Goal: Transaction & Acquisition: Purchase product/service

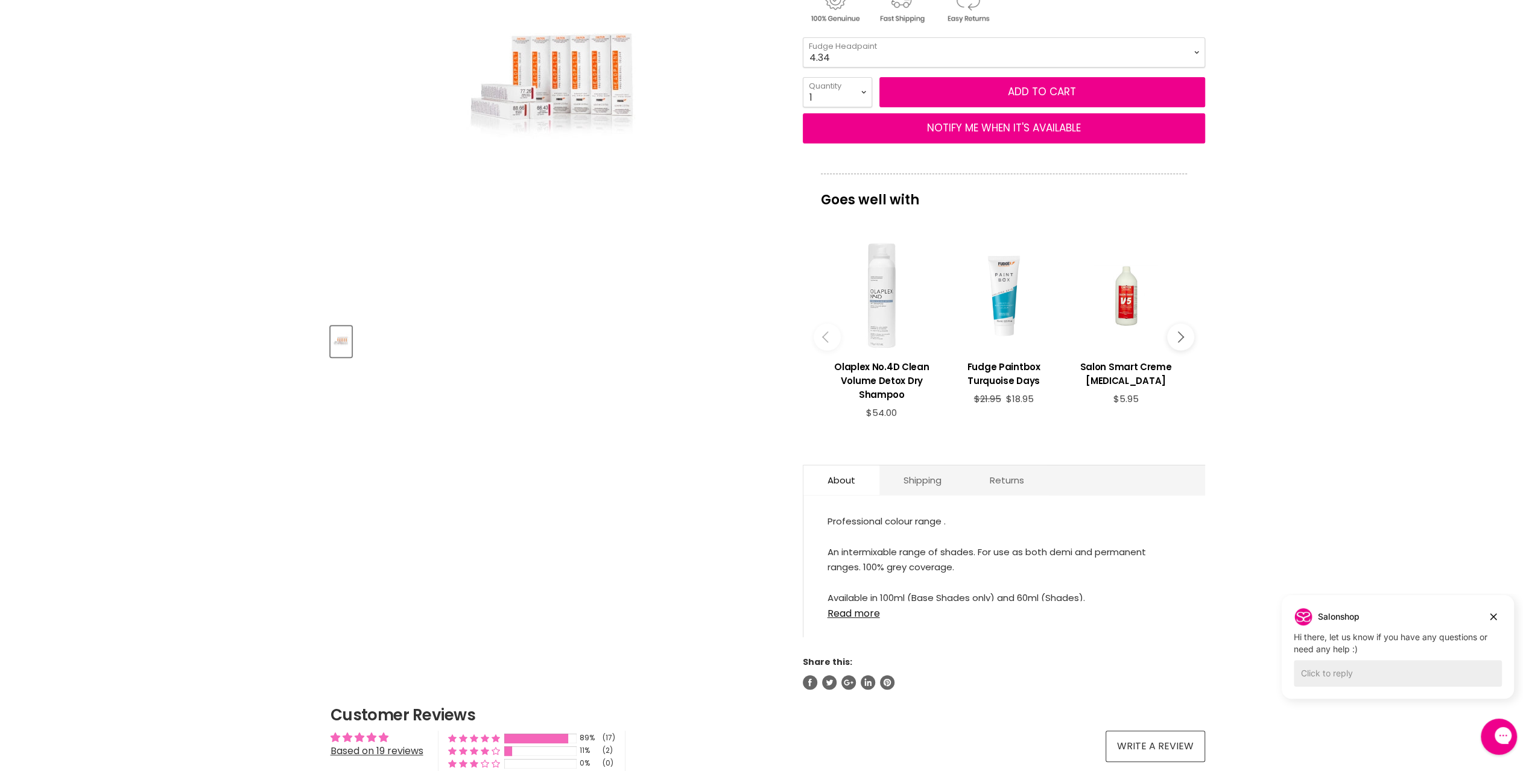
scroll to position [321, 0]
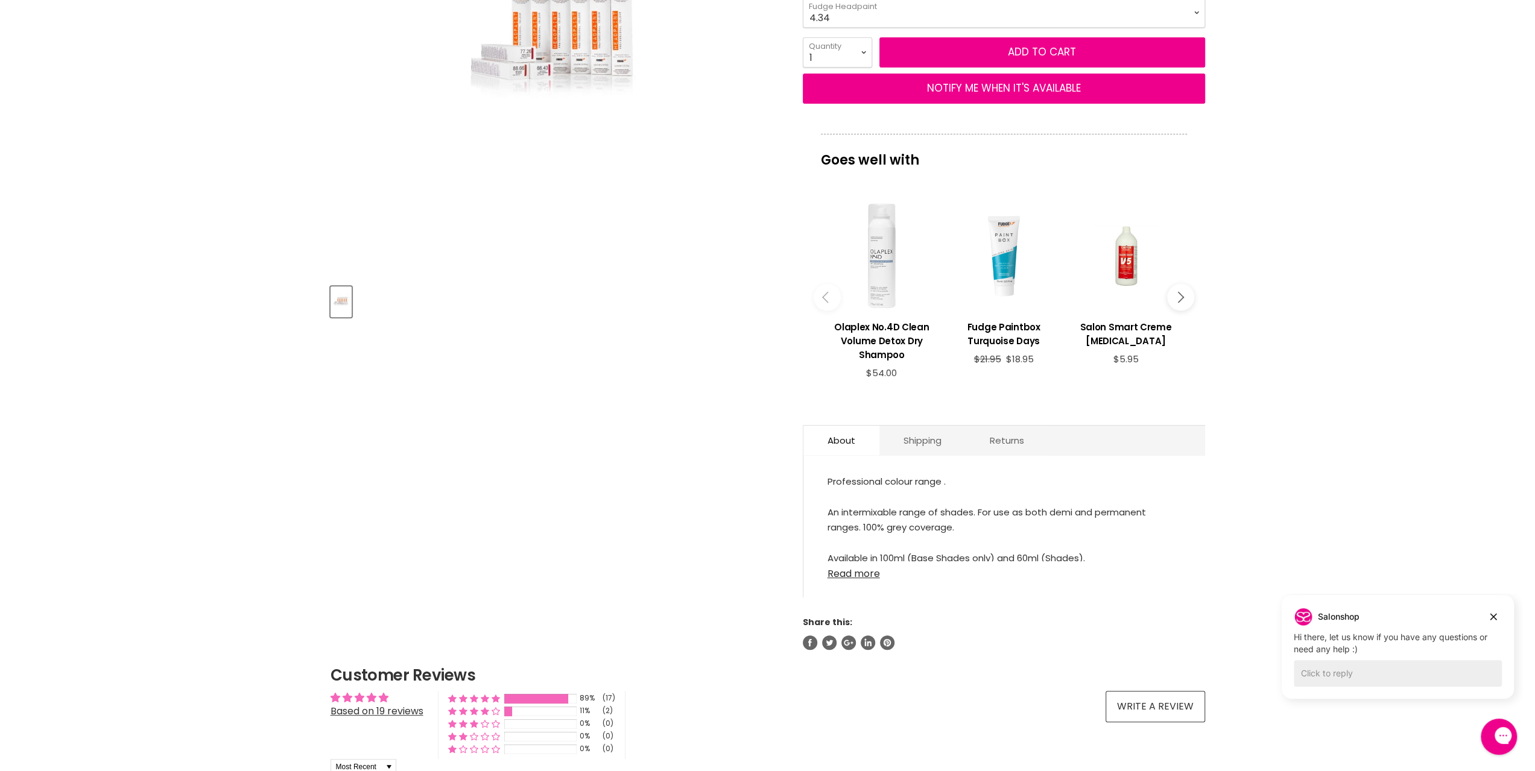
click at [859, 572] on link "Read more" at bounding box center [1003, 570] width 353 height 18
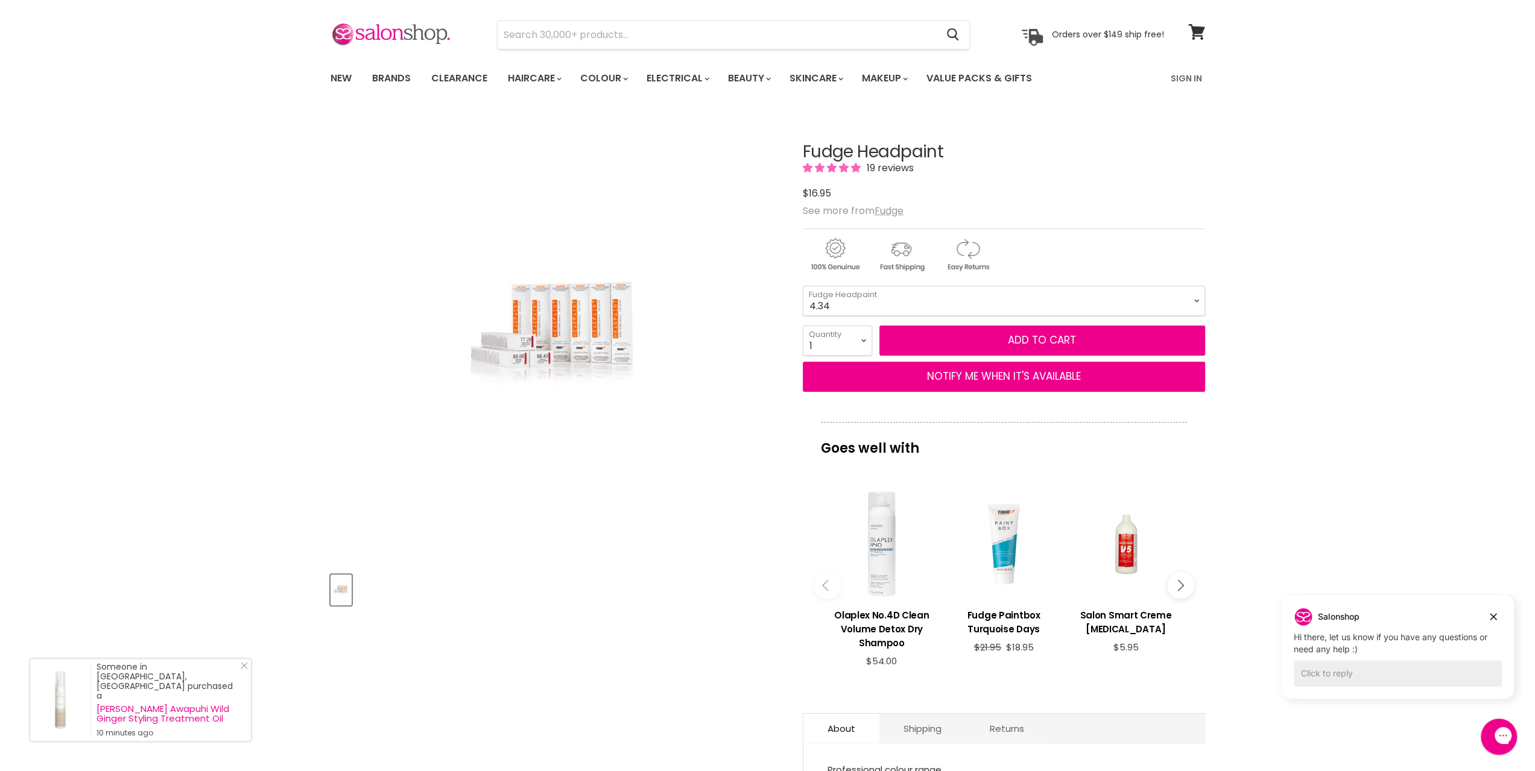
scroll to position [0, 0]
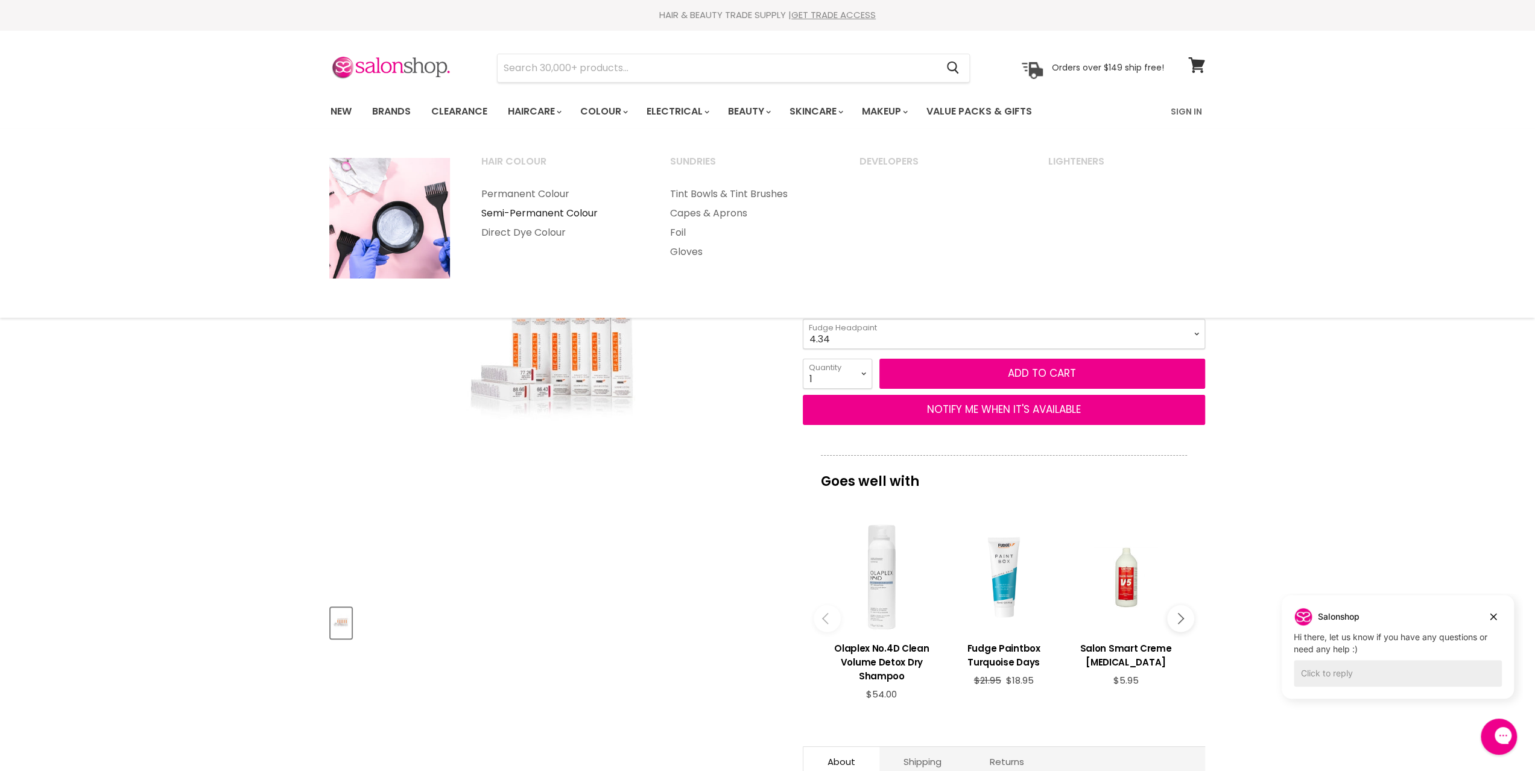
click at [554, 210] on link "Semi-Permanent Colour" at bounding box center [559, 213] width 187 height 19
